Goal: Information Seeking & Learning: Learn about a topic

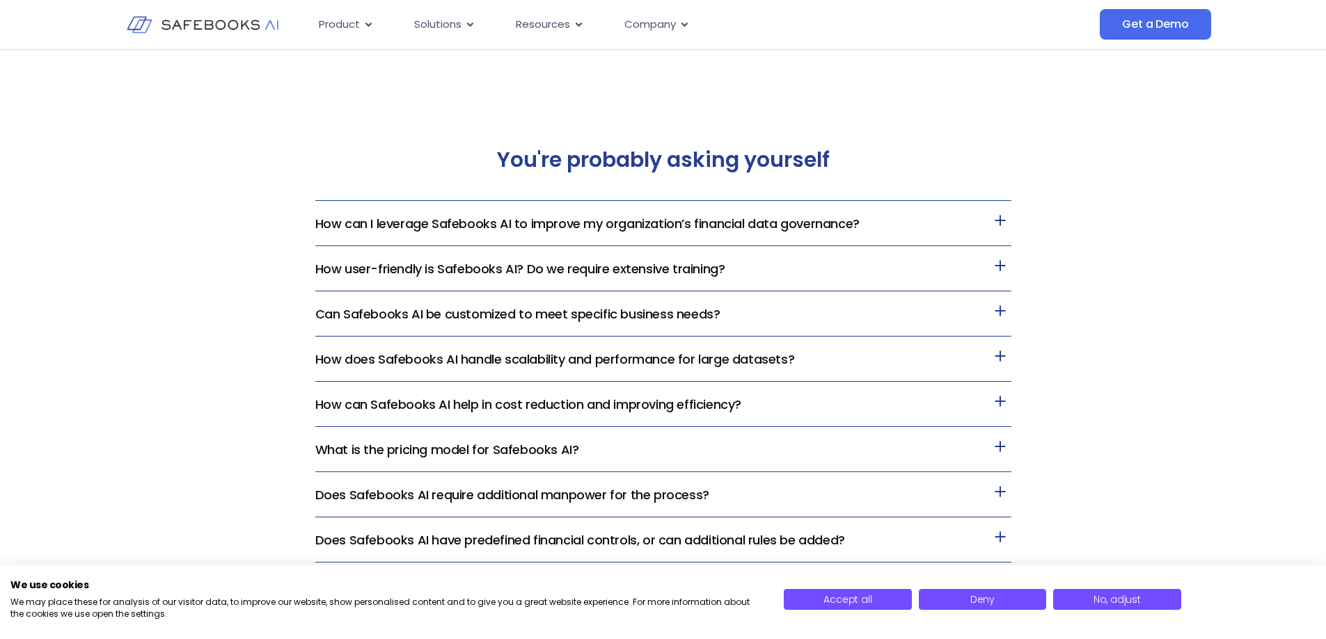
scroll to position [2922, 0]
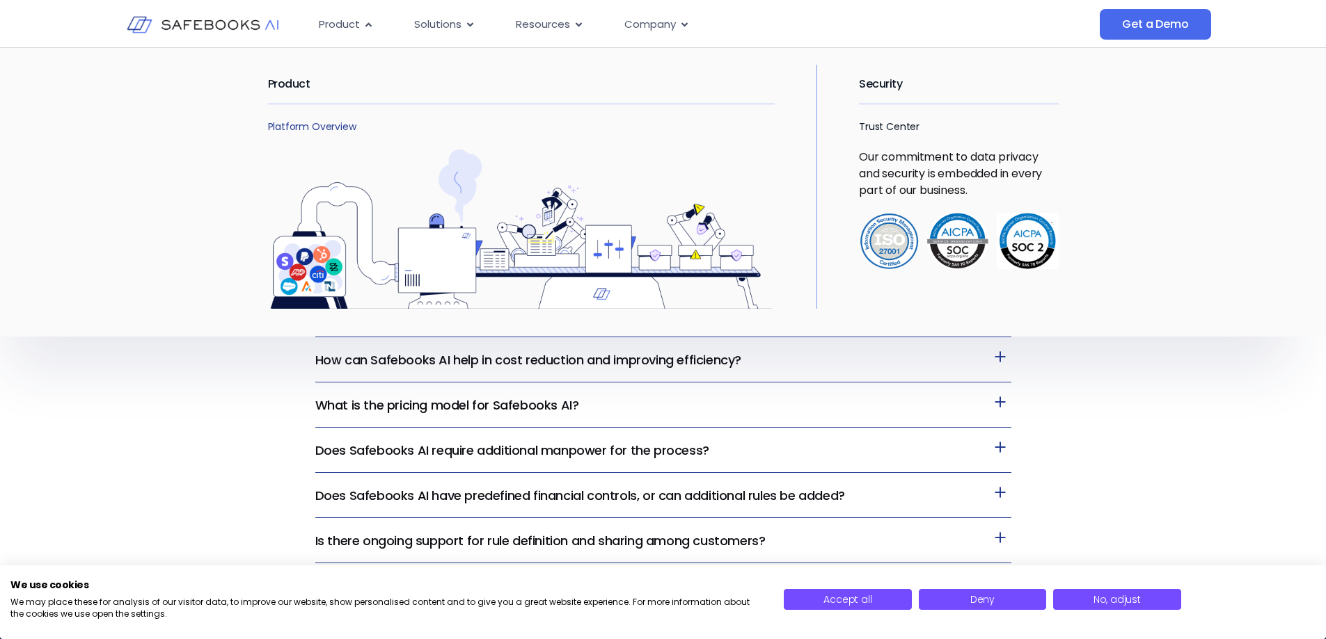
click at [340, 128] on link "Platform Overview" at bounding box center [312, 127] width 88 height 14
